Goal: Information Seeking & Learning: Check status

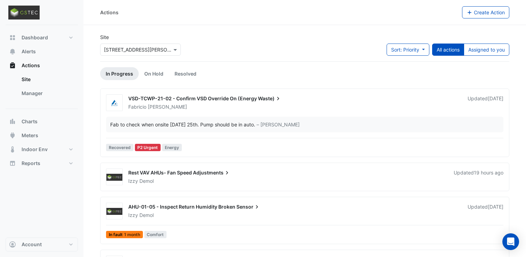
scroll to position [97, 0]
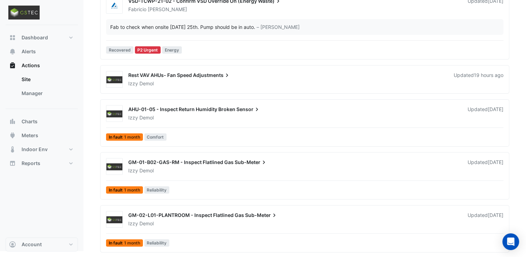
click at [144, 206] on div "GM-02-L01-PLANTROOM - Inspect Flatlined Gas Sub-Meter Izzy Demol Updated [DATE]…" at bounding box center [305, 228] width 410 height 47
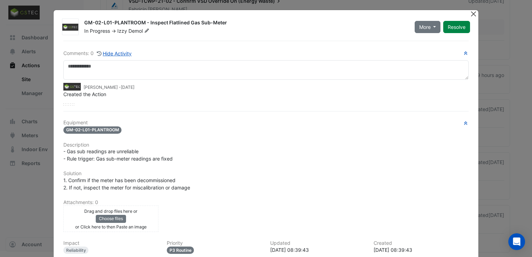
click at [473, 12] on button "Close" at bounding box center [472, 13] width 7 height 7
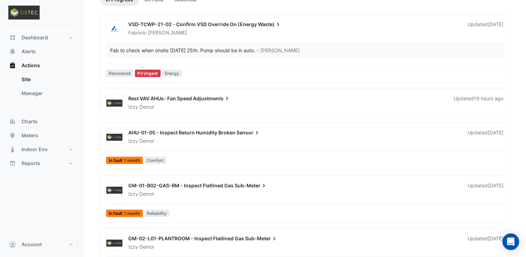
scroll to position [97, 0]
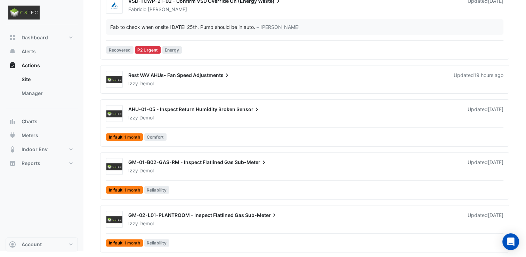
click at [208, 77] on span "Adjustments" at bounding box center [212, 75] width 38 height 7
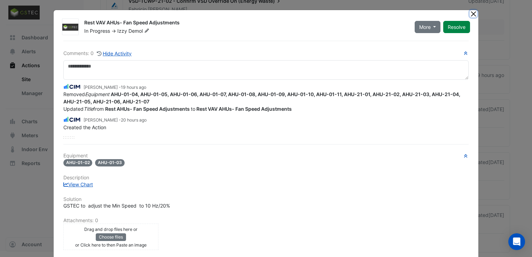
click at [470, 15] on button "Close" at bounding box center [472, 13] width 7 height 7
